Goal: Use online tool/utility: Utilize a website feature to perform a specific function

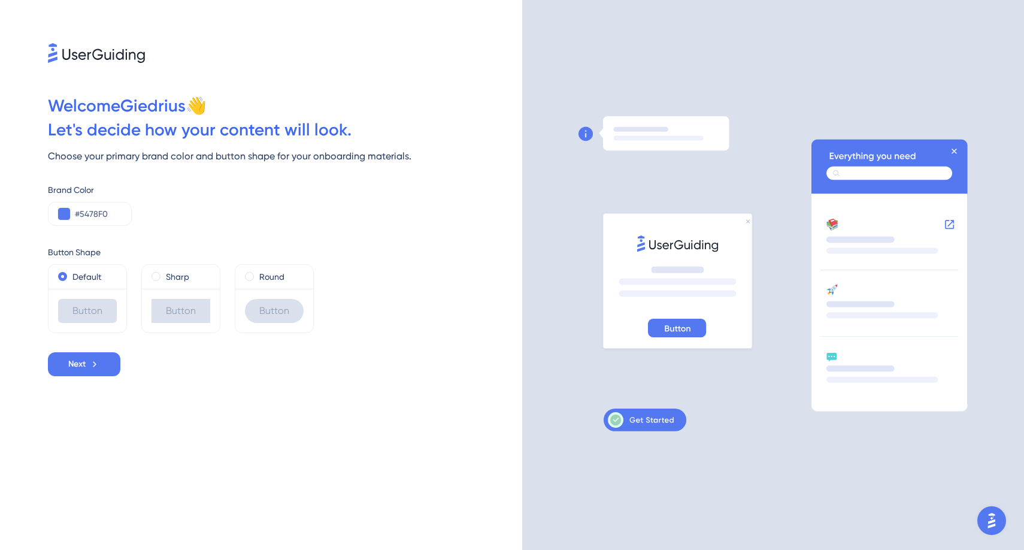
click at [658, 421] on icon at bounding box center [641, 420] width 66 height 16
click at [610, 420] on icon at bounding box center [616, 420] width 16 height 16
click at [83, 368] on span "Next" at bounding box center [76, 364] width 17 height 14
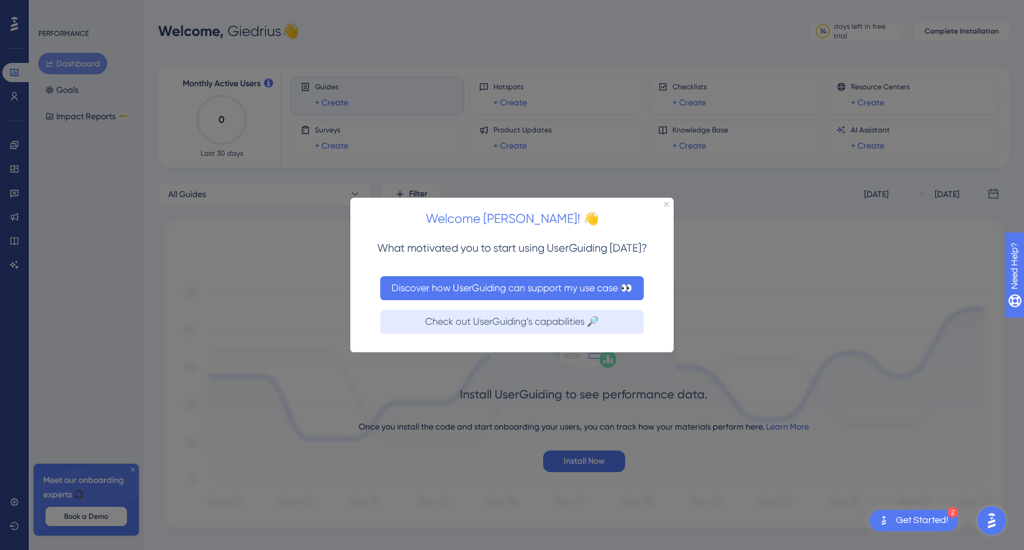
click at [473, 295] on button "Discover how UserGuiding can support my use case 👀" at bounding box center [512, 288] width 264 height 24
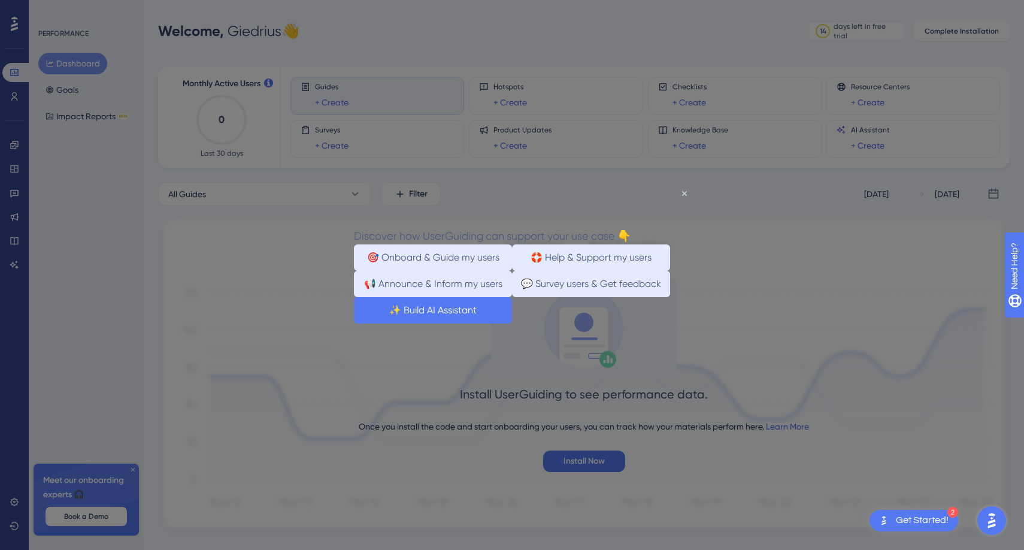
click at [509, 323] on button "✨ Build AI Assistant" at bounding box center [433, 310] width 158 height 26
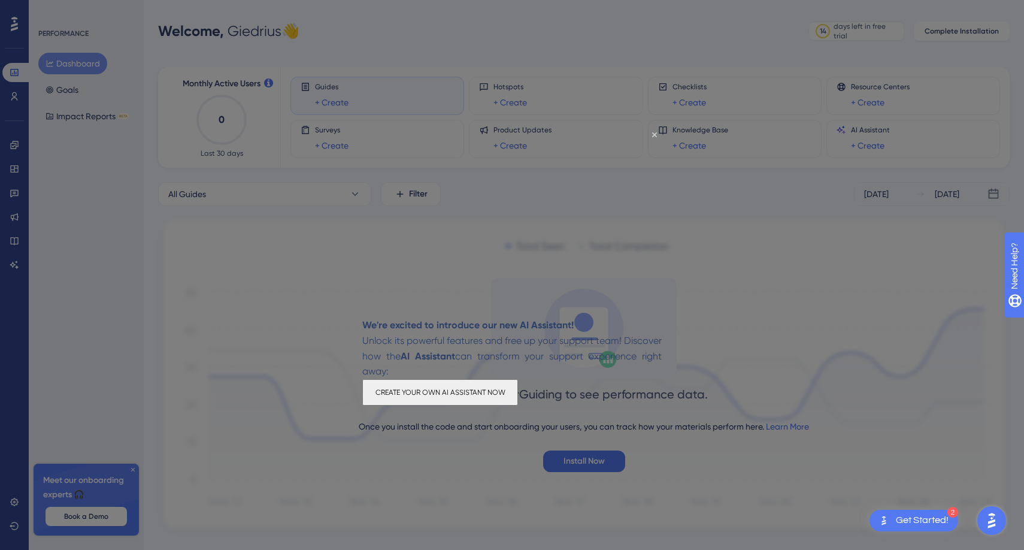
click at [489, 394] on button "CREATE YOUR OWN AI ASSISTANT NOW" at bounding box center [440, 392] width 156 height 26
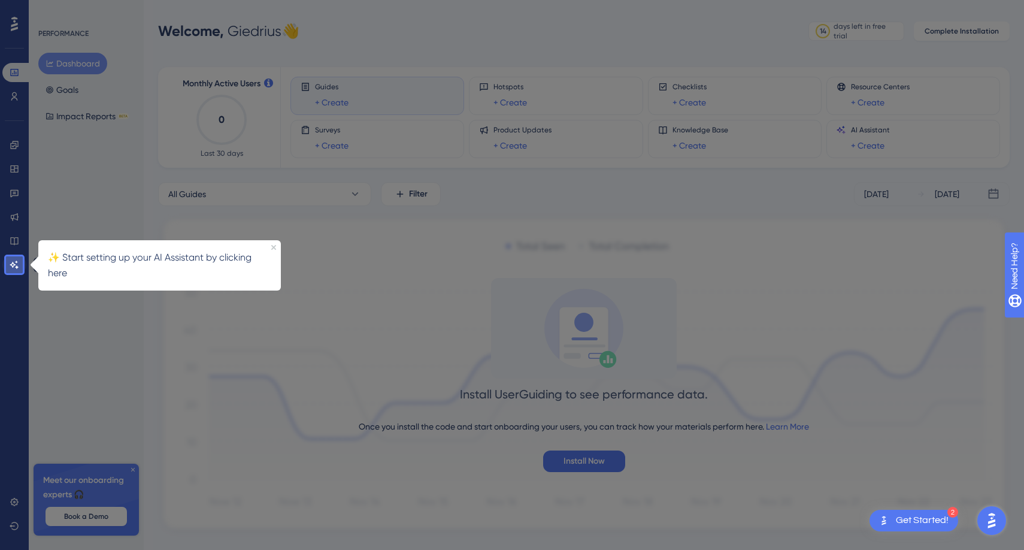
click at [13, 265] on icon at bounding box center [15, 265] width 10 height 10
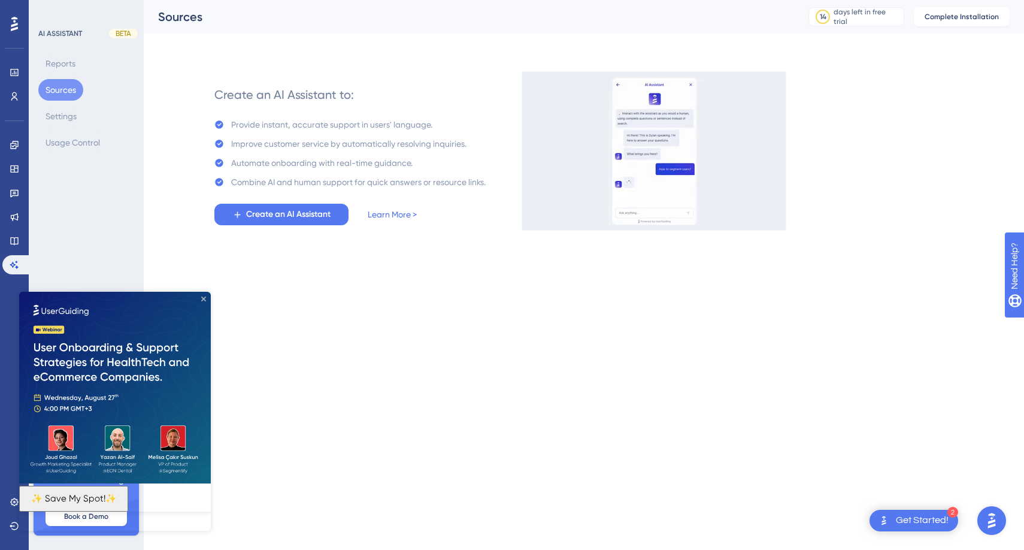
click at [205, 298] on icon "Close Preview" at bounding box center [203, 299] width 5 height 5
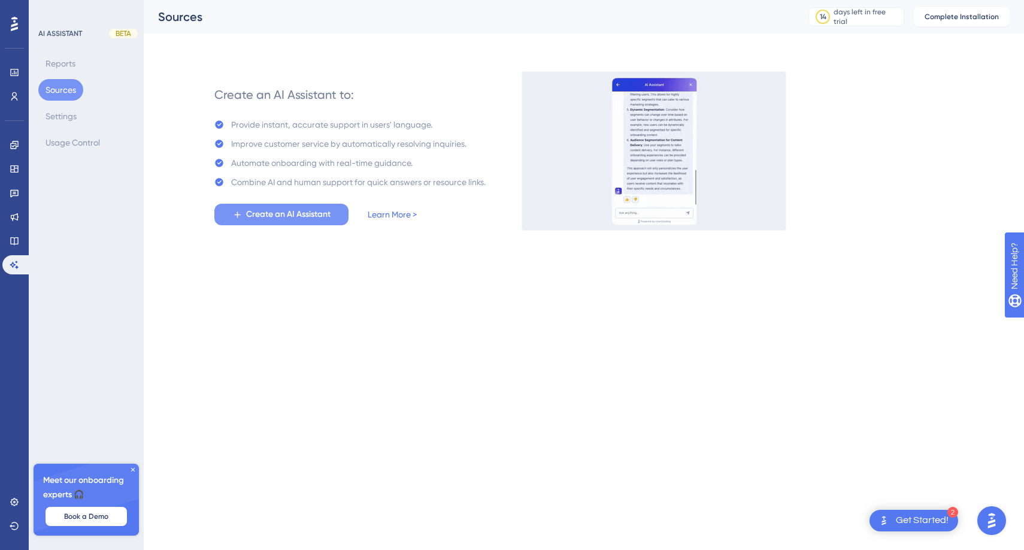
click at [267, 217] on span "Create an AI Assistant" at bounding box center [288, 214] width 84 height 14
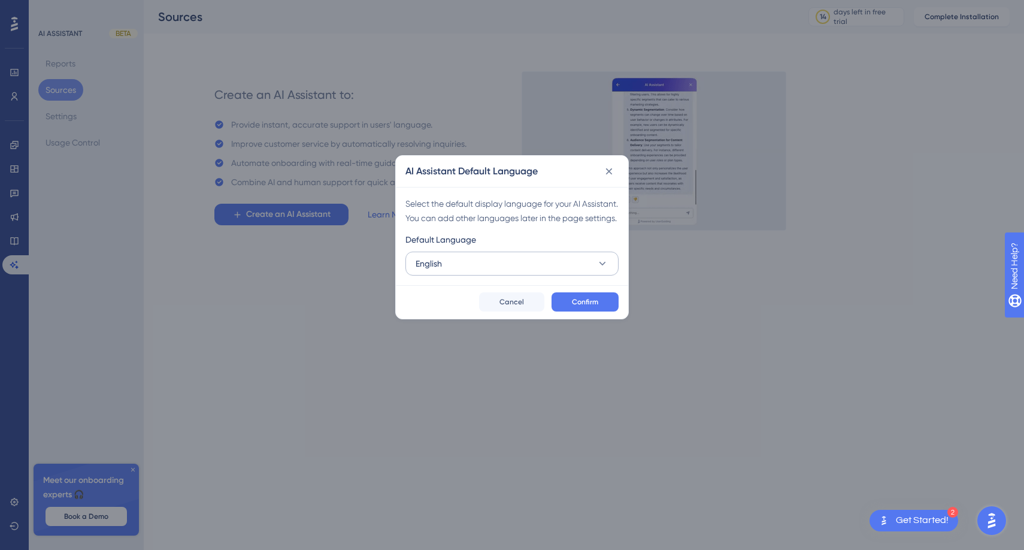
click at [482, 266] on button "English" at bounding box center [512, 264] width 213 height 24
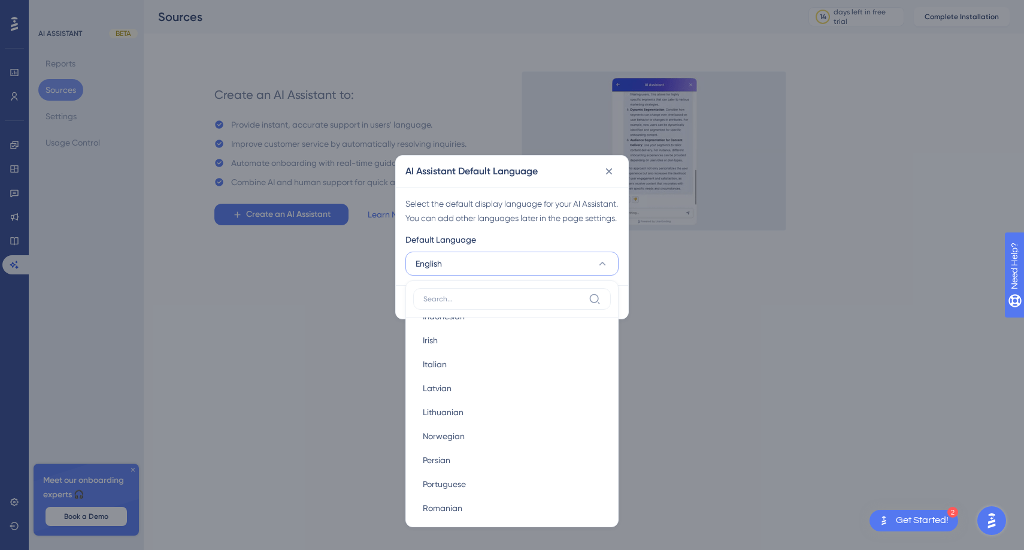
scroll to position [474, 0]
click at [535, 159] on div "AI Assistant Default Language" at bounding box center [512, 171] width 232 height 31
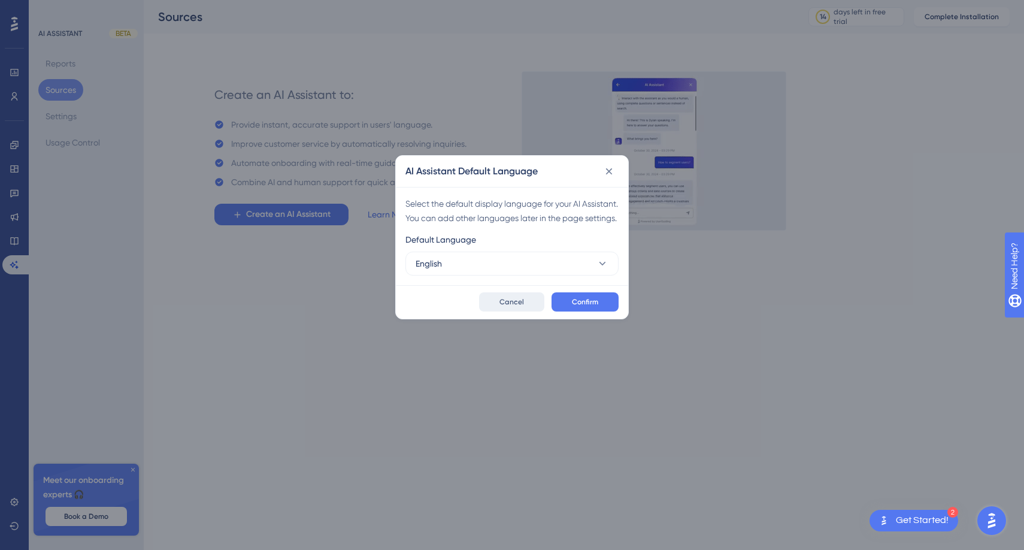
click at [501, 312] on button "Cancel" at bounding box center [511, 301] width 65 height 19
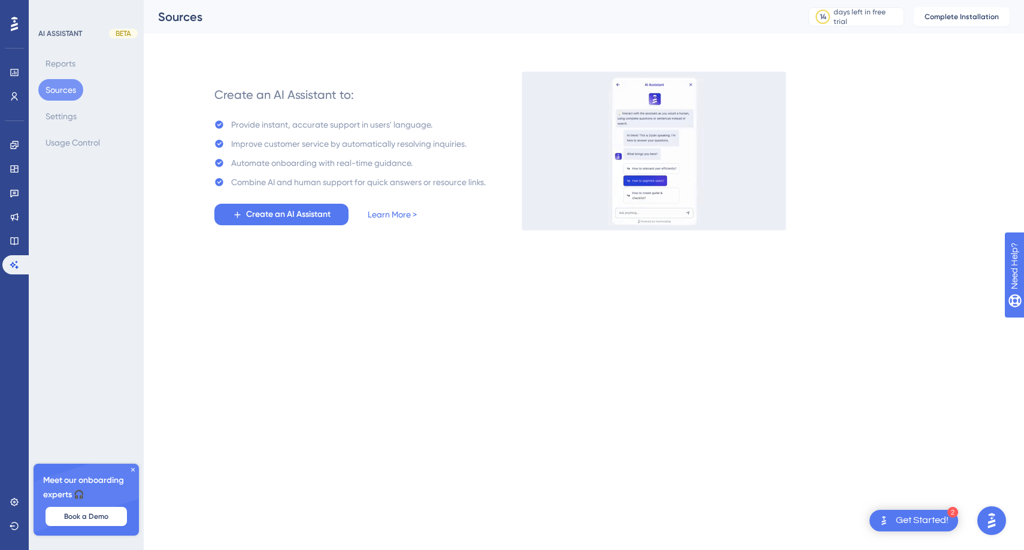
click at [15, 22] on icon at bounding box center [14, 24] width 7 height 14
